Goal: Find specific page/section: Find specific page/section

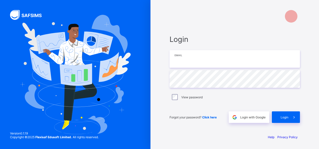
type input "**********"
click at [286, 117] on span "Login" at bounding box center [285, 117] width 8 height 4
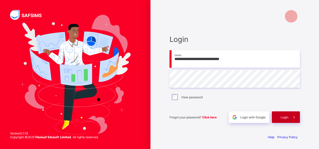
click at [285, 117] on span "Login" at bounding box center [285, 117] width 8 height 4
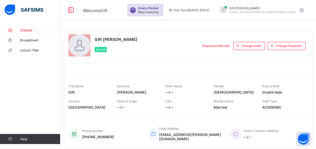
click at [27, 28] on span "Classes" at bounding box center [40, 30] width 40 height 4
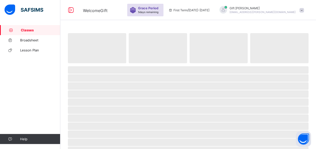
click at [27, 28] on span "Classes" at bounding box center [40, 30] width 39 height 4
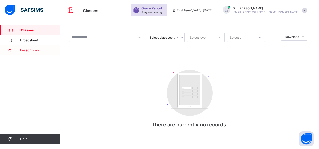
click at [32, 50] on span "Lesson Plan" at bounding box center [40, 50] width 40 height 4
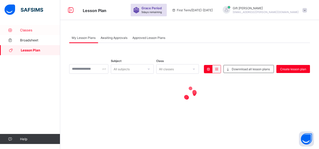
click at [29, 32] on span "Classes" at bounding box center [40, 30] width 40 height 4
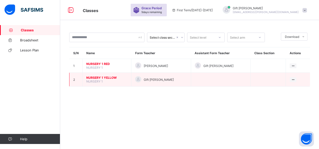
click at [106, 76] on span "NURSERY 1 YELLOW" at bounding box center [106, 78] width 41 height 4
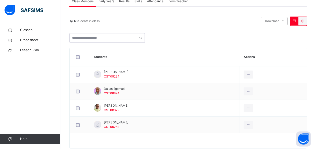
scroll to position [98, 0]
